Goal: Task Accomplishment & Management: Use online tool/utility

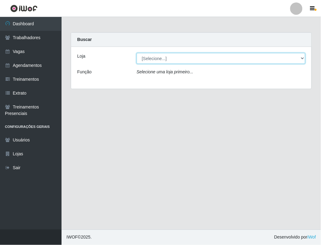
click at [283, 55] on select "[Selecione...] Leite Clan - [GEOGRAPHIC_DATA]" at bounding box center [221, 58] width 169 height 11
select select "452"
click at [137, 53] on select "[Selecione...] Leite Clan - [GEOGRAPHIC_DATA]" at bounding box center [221, 58] width 169 height 11
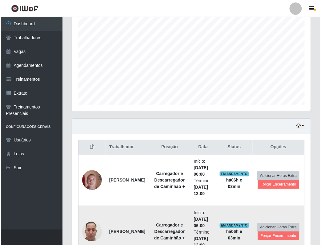
scroll to position [154, 0]
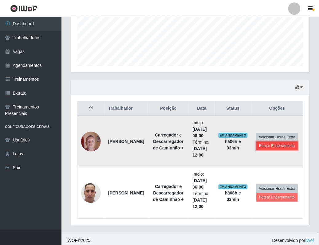
click at [281, 147] on button "Forçar Encerramento" at bounding box center [277, 146] width 41 height 9
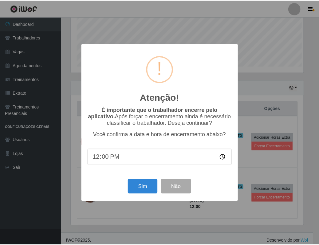
scroll to position [128, 234]
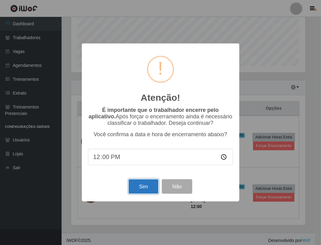
click at [148, 188] on button "Sim" at bounding box center [144, 186] width 30 height 14
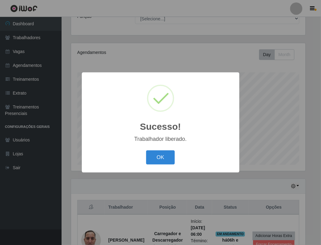
drag, startPoint x: 171, startPoint y: 154, endPoint x: 175, endPoint y: 155, distance: 4.1
click at [172, 154] on button "OK" at bounding box center [160, 157] width 29 height 14
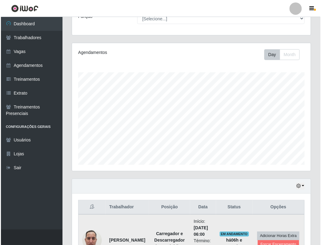
scroll to position [106, 0]
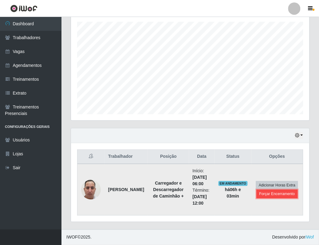
click at [271, 195] on button "Forçar Encerramento" at bounding box center [277, 194] width 41 height 9
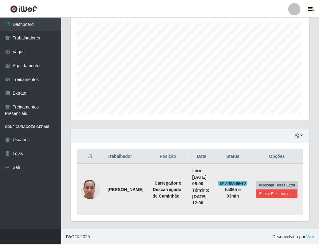
scroll to position [128, 234]
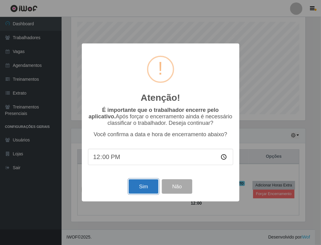
click at [151, 187] on button "Sim" at bounding box center [144, 186] width 30 height 14
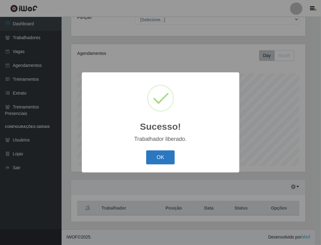
click at [162, 154] on button "OK" at bounding box center [160, 157] width 29 height 14
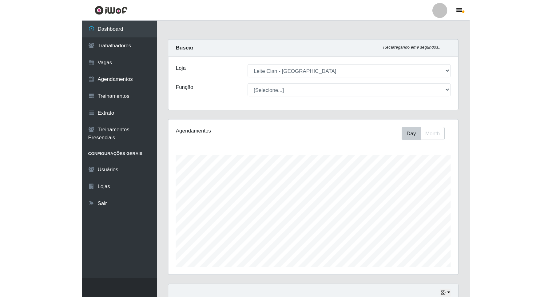
scroll to position [128, 471]
